Goal: Task Accomplishment & Management: Manage account settings

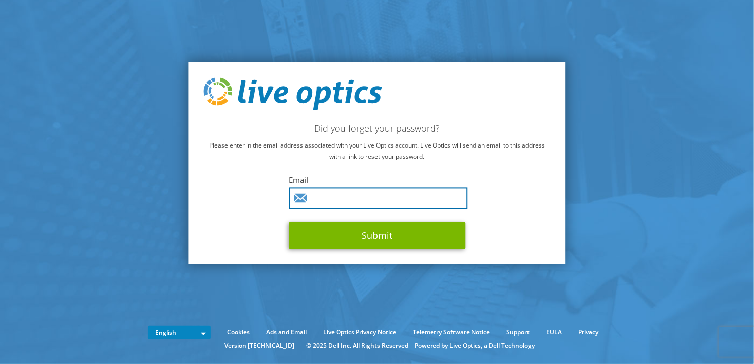
click at [326, 197] on input "text" at bounding box center [378, 198] width 178 height 22
type input "mandyc@866.co.il"
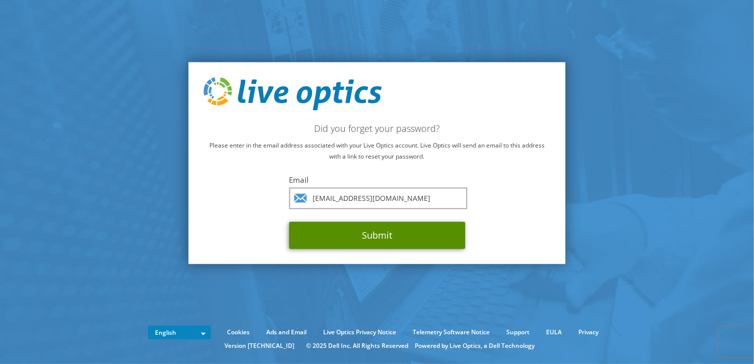
click at [352, 241] on button "Submit" at bounding box center [377, 234] width 176 height 27
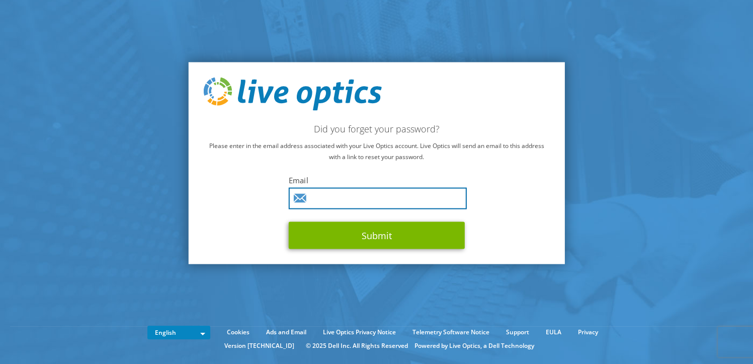
click at [366, 200] on input "text" at bounding box center [378, 198] width 178 height 22
type input "mandy@tom-comp.com"
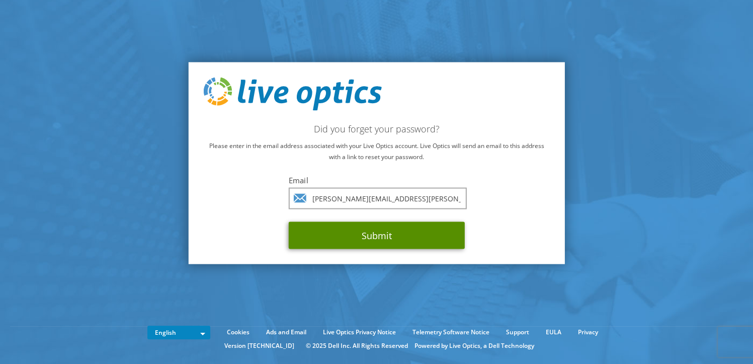
click at [362, 239] on button "Submit" at bounding box center [377, 234] width 176 height 27
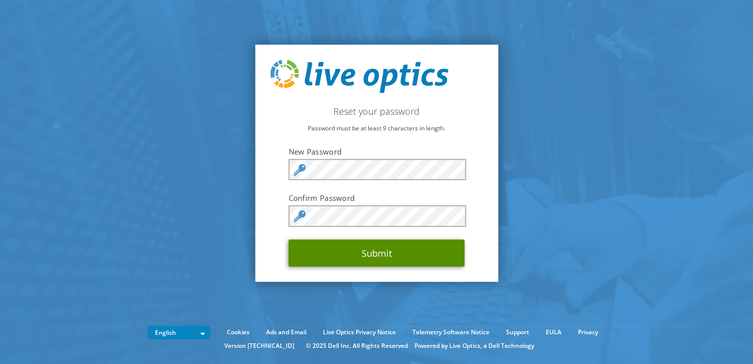
click at [385, 251] on button "Submit" at bounding box center [377, 252] width 176 height 27
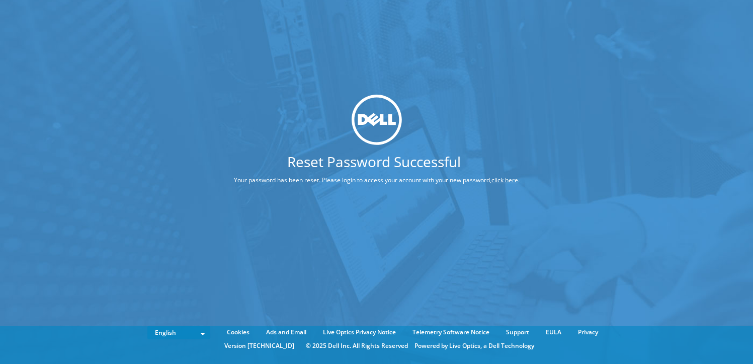
click at [503, 179] on link "click here" at bounding box center [505, 180] width 27 height 9
click at [508, 178] on link "click here" at bounding box center [505, 180] width 27 height 9
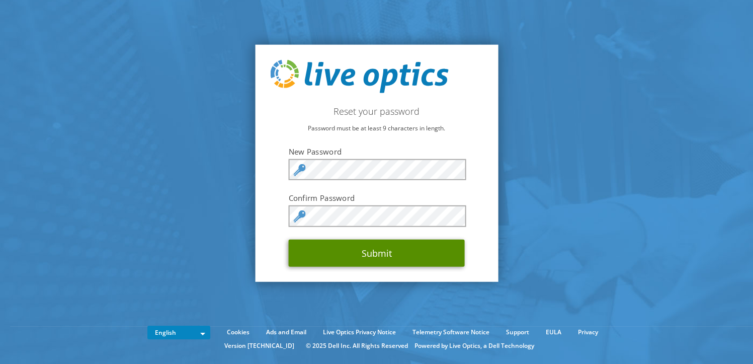
click at [403, 255] on button "Submit" at bounding box center [377, 252] width 176 height 27
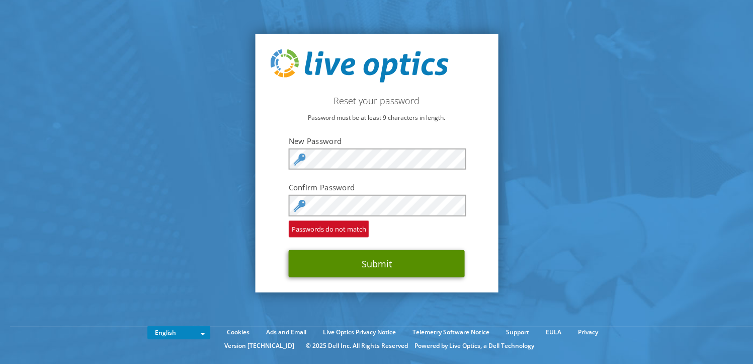
click at [357, 266] on button "Submit" at bounding box center [377, 263] width 176 height 27
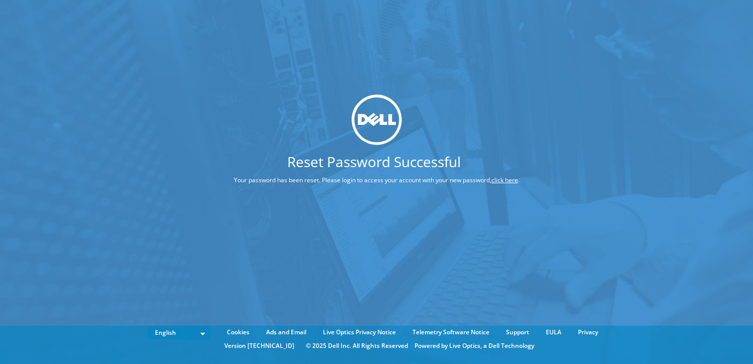
click at [507, 182] on link "click here" at bounding box center [505, 180] width 27 height 9
click at [510, 178] on link "click here" at bounding box center [505, 180] width 27 height 9
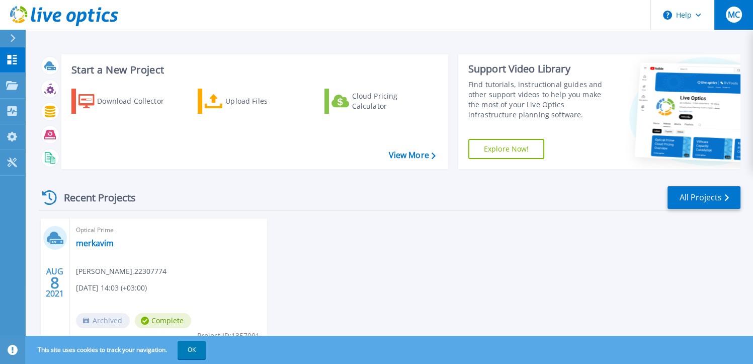
click at [730, 14] on span "MC" at bounding box center [734, 15] width 12 height 8
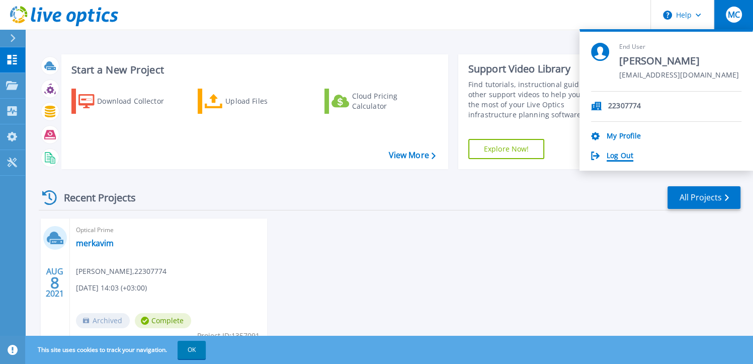
click at [627, 154] on link "Log Out" at bounding box center [620, 156] width 27 height 10
